Goal: Check status

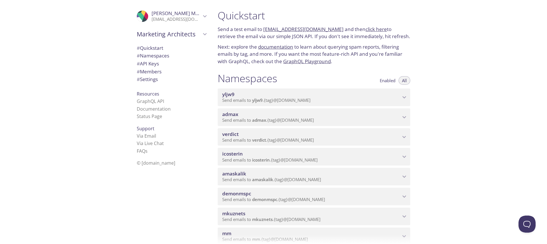
click at [247, 120] on span "Send emails to admax . {tag} @[DOMAIN_NAME]" at bounding box center [268, 120] width 92 height 6
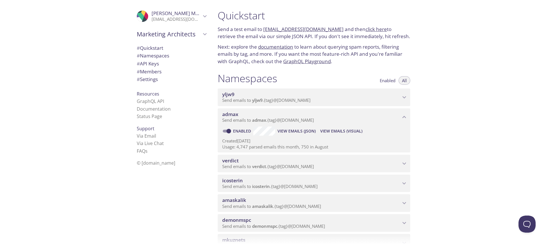
click at [341, 128] on span "View Emails (Visual)" at bounding box center [341, 131] width 42 height 7
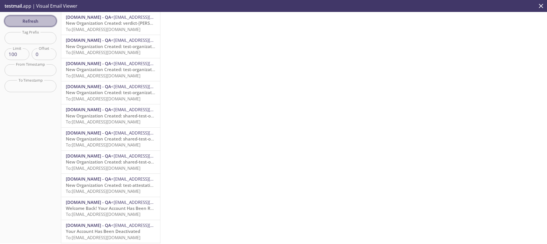
click at [42, 19] on span "Refresh" at bounding box center [30, 20] width 43 height 7
click at [108, 25] on span "Welcome Back! Your Account Has Been Reactivated" at bounding box center [119, 23] width 106 height 6
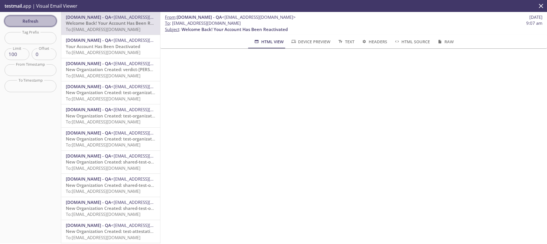
click at [42, 21] on span "Refresh" at bounding box center [30, 20] width 43 height 7
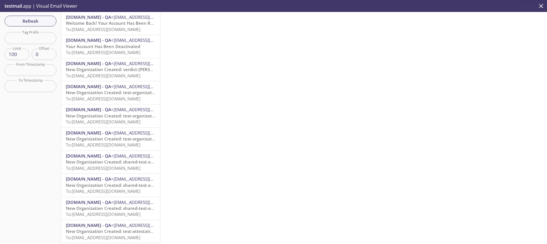
click at [122, 26] on span "Welcome Back! Your Account Has Been Reactivated" at bounding box center [119, 23] width 106 height 6
